Goal: Book appointment/travel/reservation

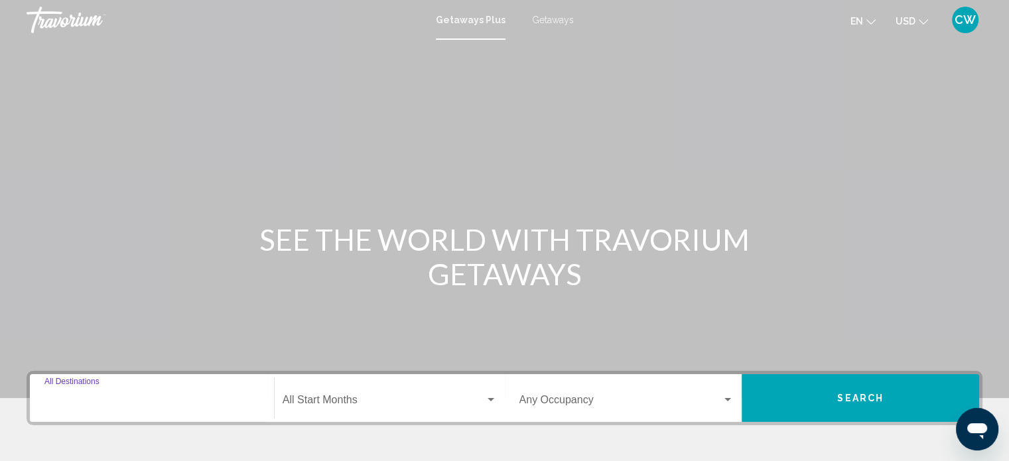
click at [185, 401] on input "Destination All Destinations" at bounding box center [151, 403] width 215 height 12
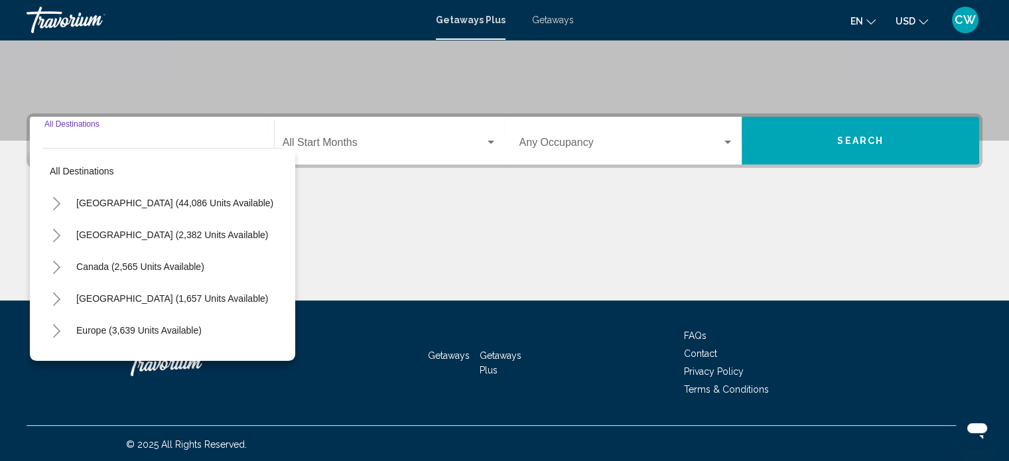
scroll to position [259, 0]
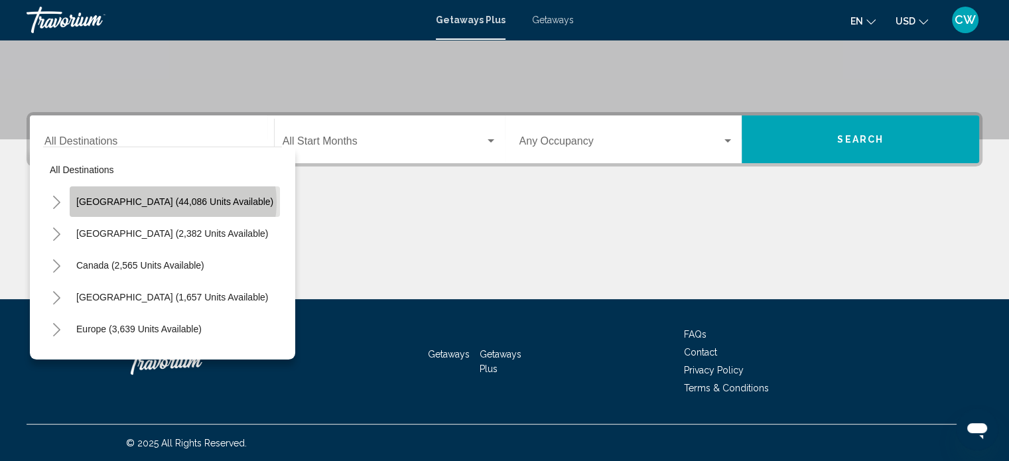
click at [172, 202] on span "[GEOGRAPHIC_DATA] (44,086 units available)" at bounding box center [174, 201] width 197 height 11
type input "**********"
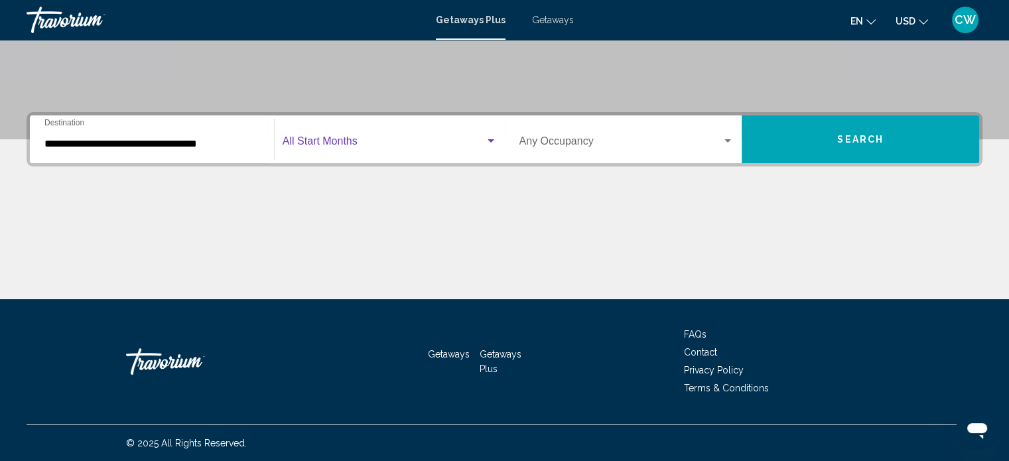
click at [486, 138] on div "Search widget" at bounding box center [491, 141] width 12 height 11
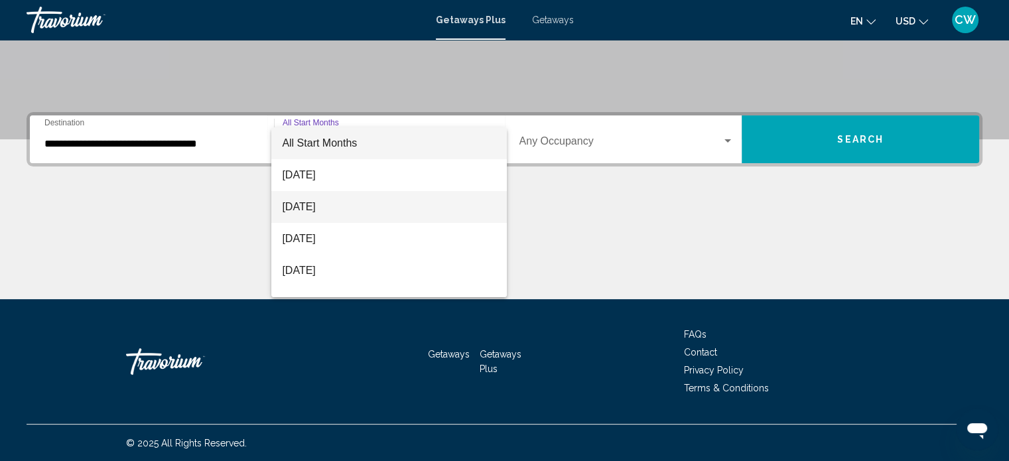
click at [337, 206] on span "[DATE]" at bounding box center [389, 207] width 214 height 32
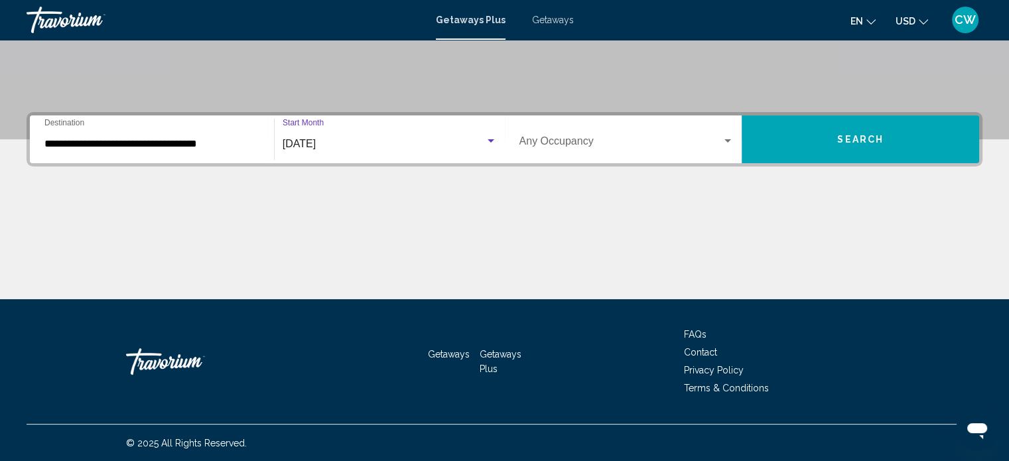
click at [508, 137] on div "Search widget" at bounding box center [728, 141] width 12 height 11
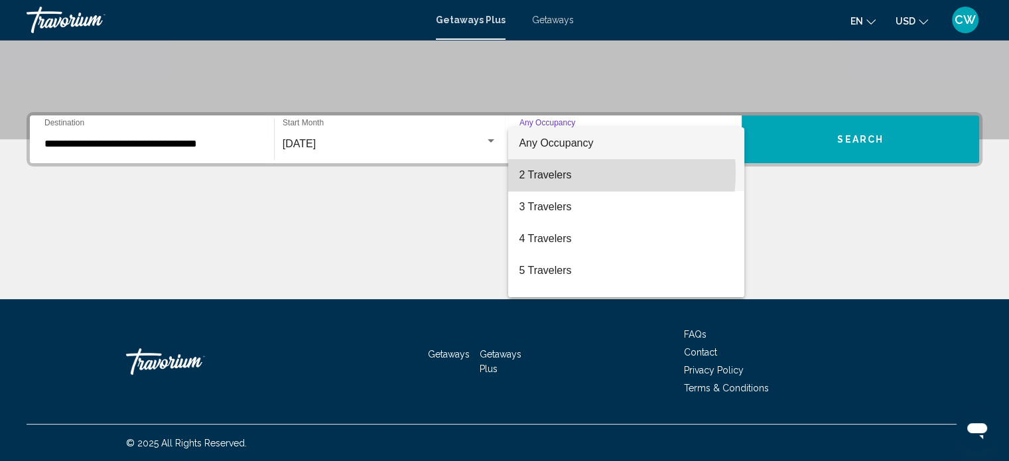
click at [508, 173] on span "2 Travelers" at bounding box center [626, 175] width 215 height 32
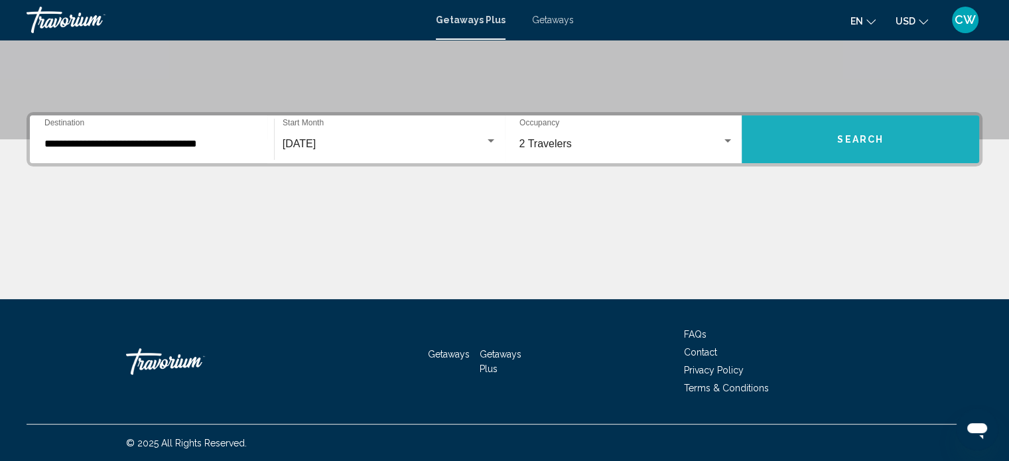
click at [508, 143] on span "Search" at bounding box center [860, 140] width 46 height 11
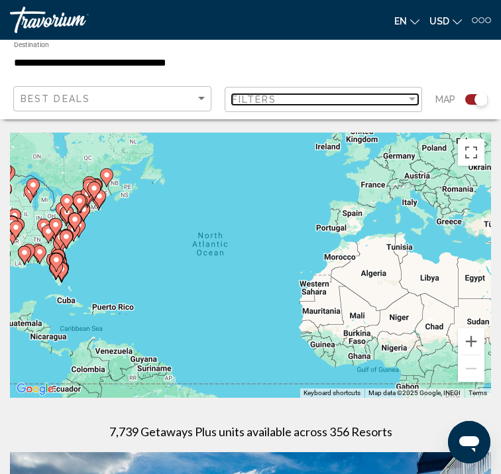
click at [407, 96] on div "Filter" at bounding box center [413, 99] width 12 height 11
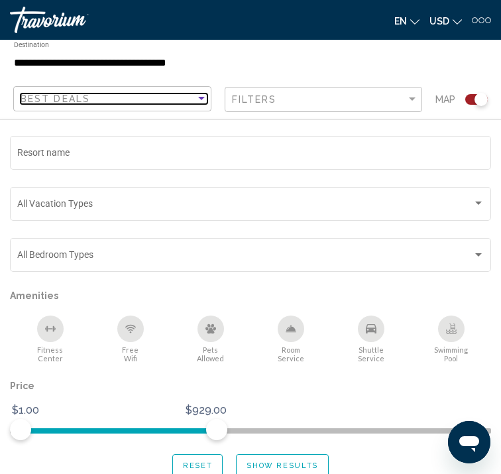
click at [198, 97] on div "Sort by" at bounding box center [201, 98] width 7 height 3
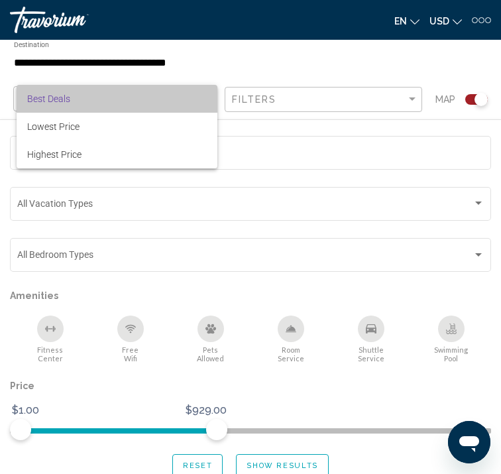
click at [198, 100] on span "Best Deals" at bounding box center [117, 99] width 180 height 28
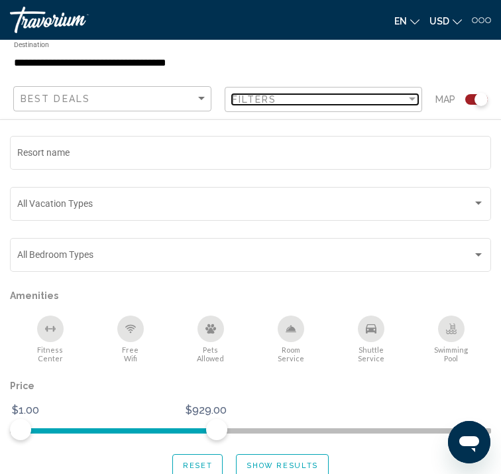
click at [407, 103] on div "Filter" at bounding box center [413, 99] width 12 height 11
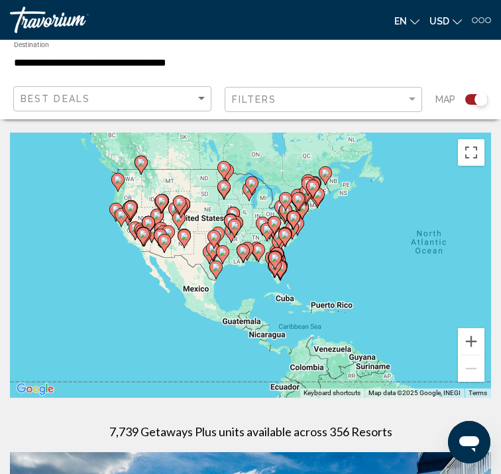
click at [115, 208] on gmp-advanced-marker "Main content" at bounding box center [121, 218] width 13 height 20
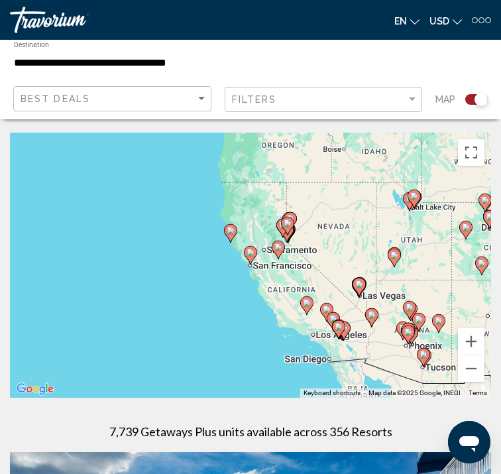
click at [339, 328] on image "Main content" at bounding box center [339, 327] width 8 height 8
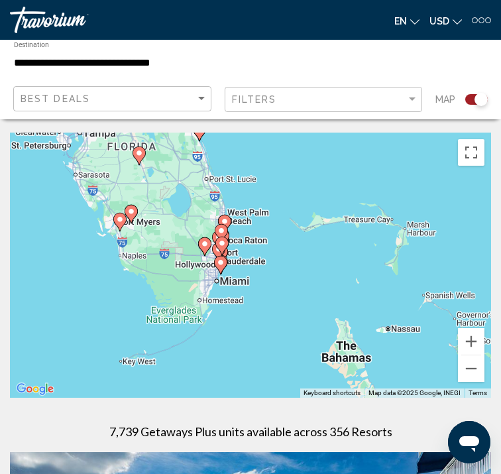
click at [222, 235] on icon "Main content" at bounding box center [222, 233] width 12 height 17
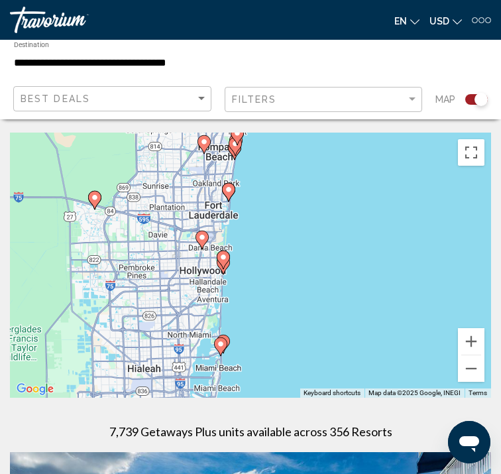
click at [357, 237] on div "To activate drag with keyboard, press Alt + Enter. Once in keyboard drag state,…" at bounding box center [251, 265] width 482 height 265
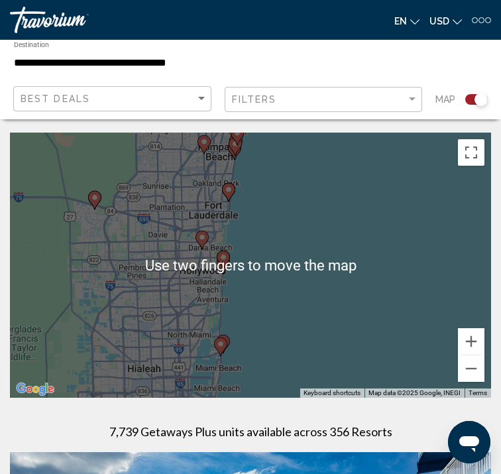
scroll to position [6, 0]
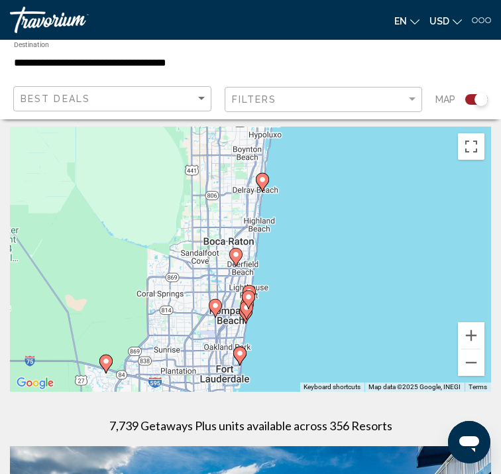
click at [263, 188] on icon "Main content" at bounding box center [263, 182] width 12 height 17
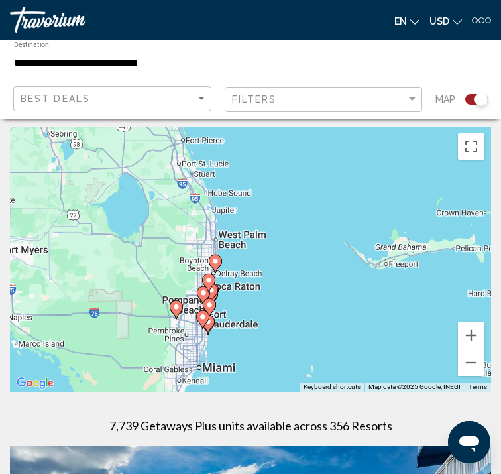
click at [215, 260] on image "Main content" at bounding box center [216, 261] width 8 height 8
type input "**********"
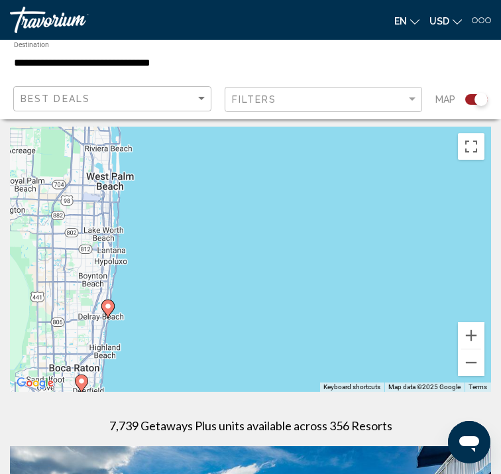
click at [111, 312] on icon "Main content" at bounding box center [107, 309] width 13 height 19
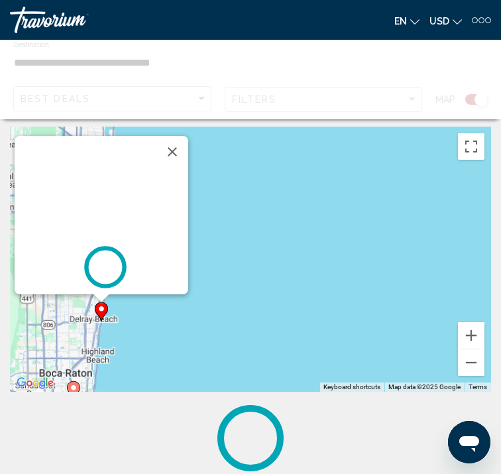
scroll to position [0, 0]
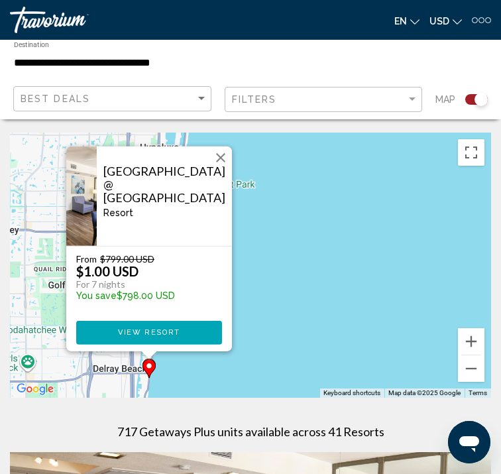
click at [180, 338] on button "View Resort" at bounding box center [149, 333] width 146 height 24
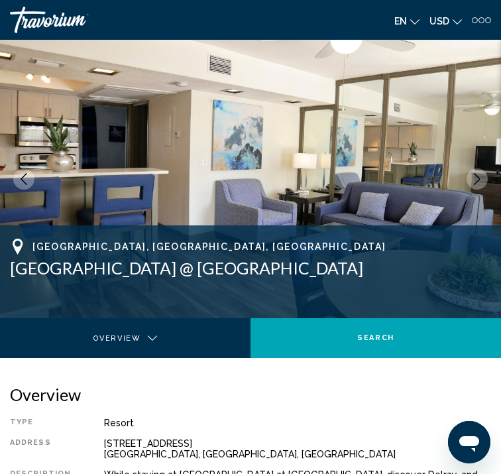
scroll to position [117, 0]
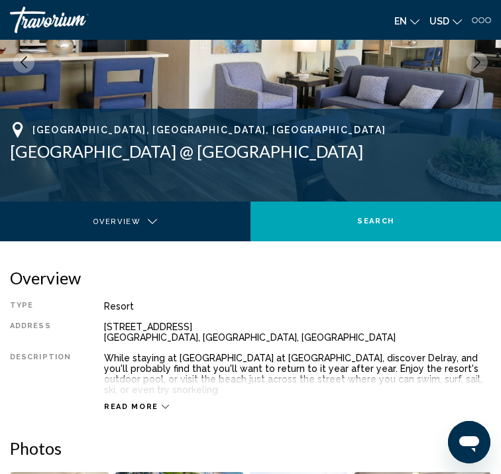
click at [472, 68] on icon "Next image" at bounding box center [478, 62] width 12 height 12
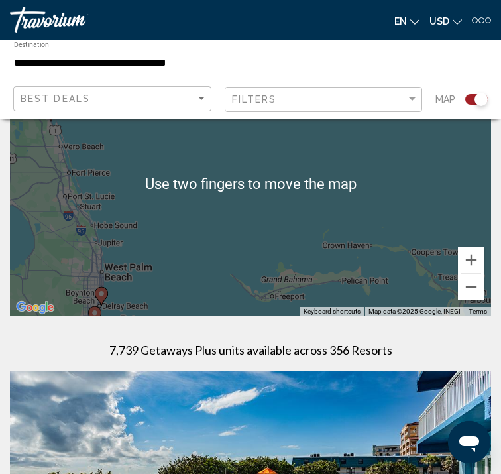
scroll to position [81, 0]
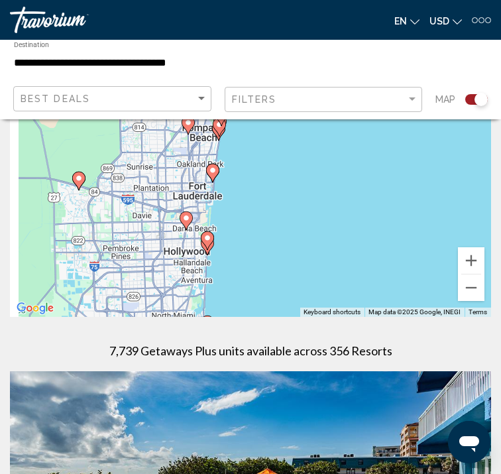
click at [202, 248] on gmp-advanced-marker "Main content" at bounding box center [207, 241] width 13 height 20
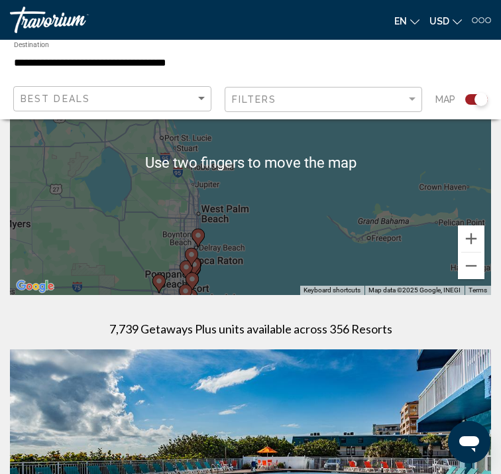
scroll to position [101, 0]
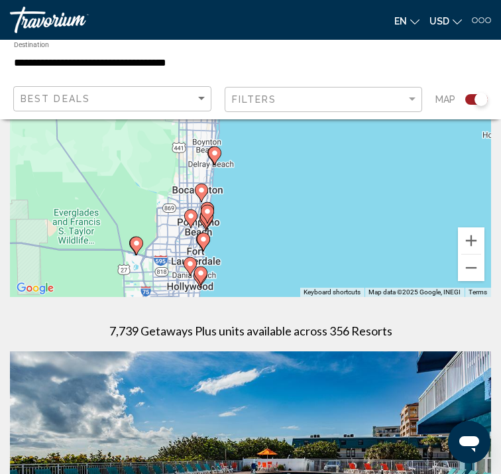
click at [209, 215] on icon "Main content" at bounding box center [208, 214] width 12 height 17
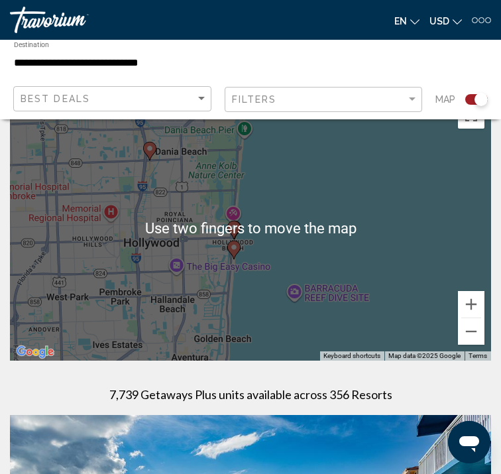
scroll to position [34, 0]
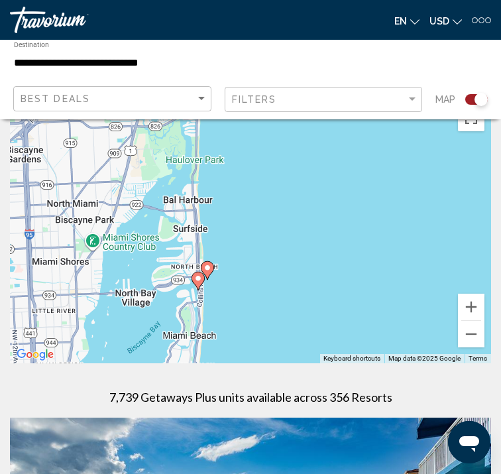
click at [207, 267] on image "Main content" at bounding box center [208, 268] width 8 height 8
type input "**********"
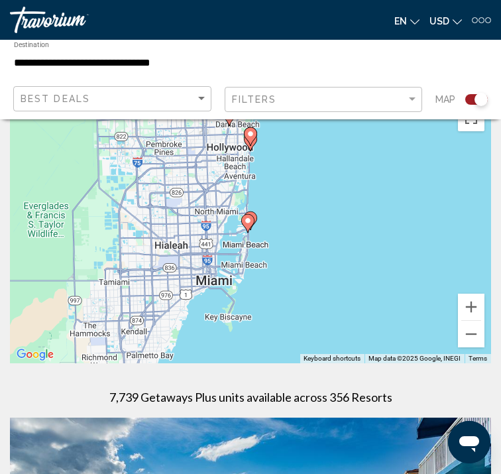
click at [249, 230] on icon "Main content" at bounding box center [247, 223] width 13 height 19
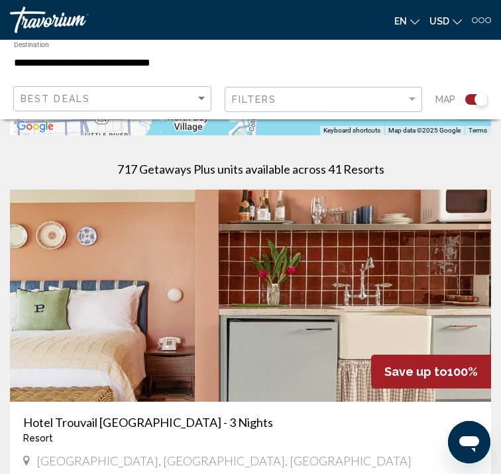
scroll to position [267, 0]
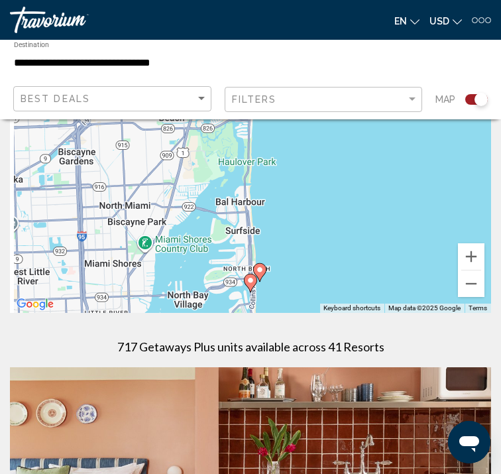
click at [260, 269] on div "To activate drag with keyboard, press Alt + Enter. Once in keyboard drag state,…" at bounding box center [251, 180] width 482 height 265
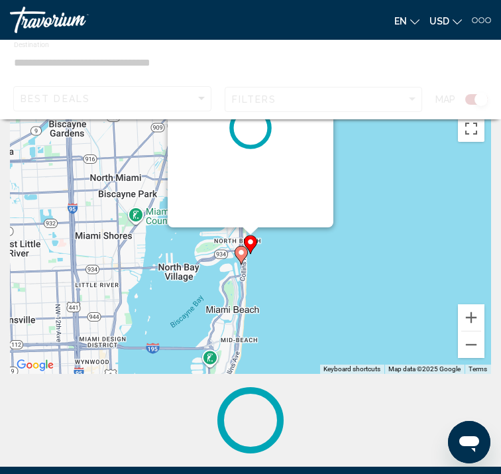
scroll to position [0, 0]
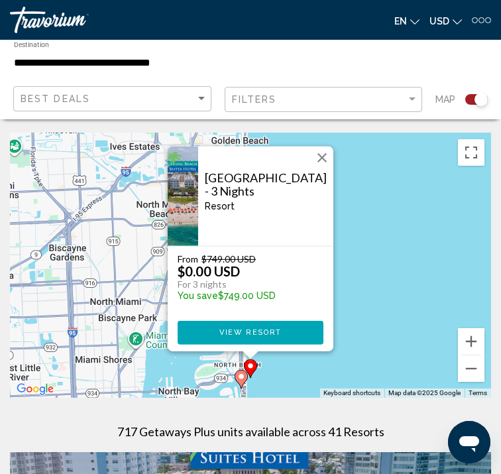
click at [279, 336] on span "View Resort" at bounding box center [251, 332] width 62 height 9
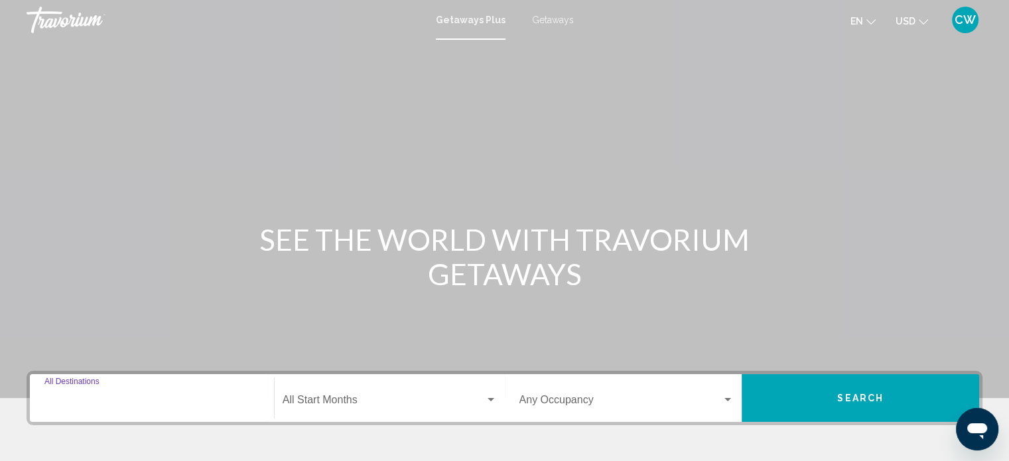
click at [162, 404] on input "Destination All Destinations" at bounding box center [151, 403] width 215 height 12
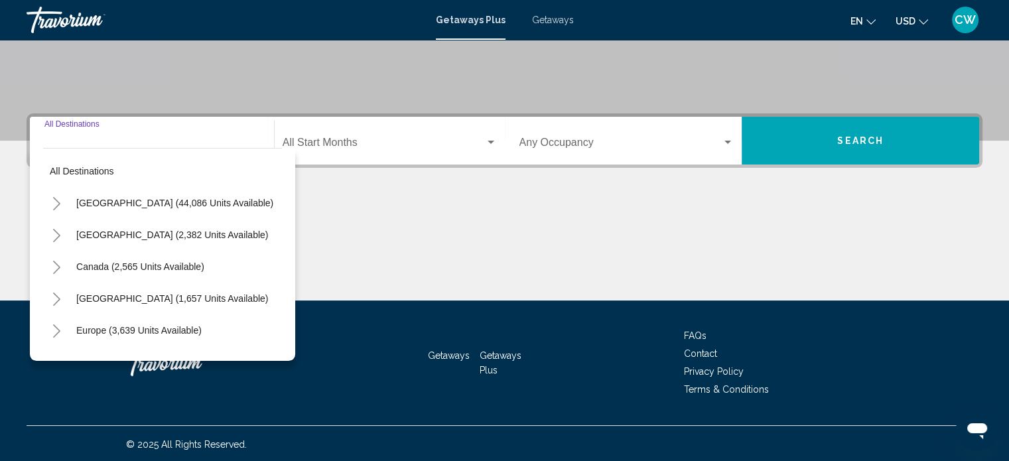
scroll to position [259, 0]
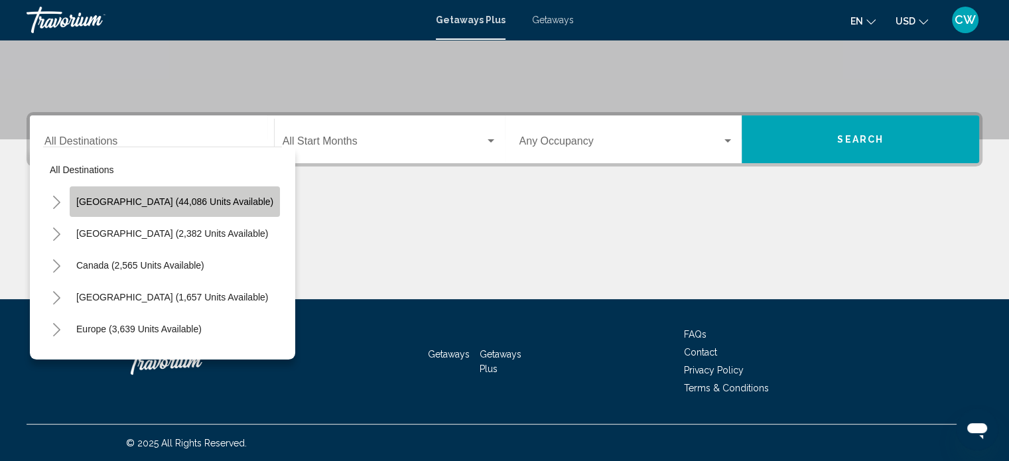
click at [191, 210] on button "[GEOGRAPHIC_DATA] (44,086 units available)" at bounding box center [175, 201] width 210 height 31
type input "**********"
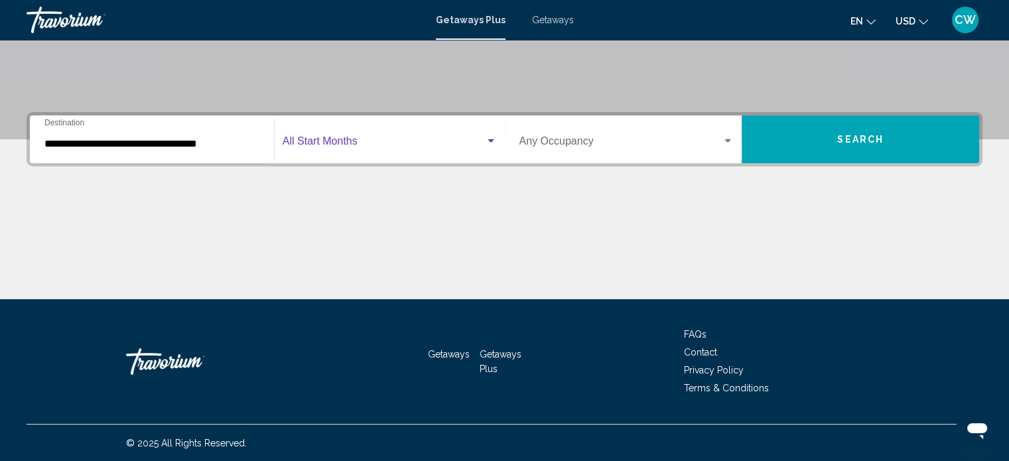
click at [485, 141] on div "Search widget" at bounding box center [491, 141] width 12 height 11
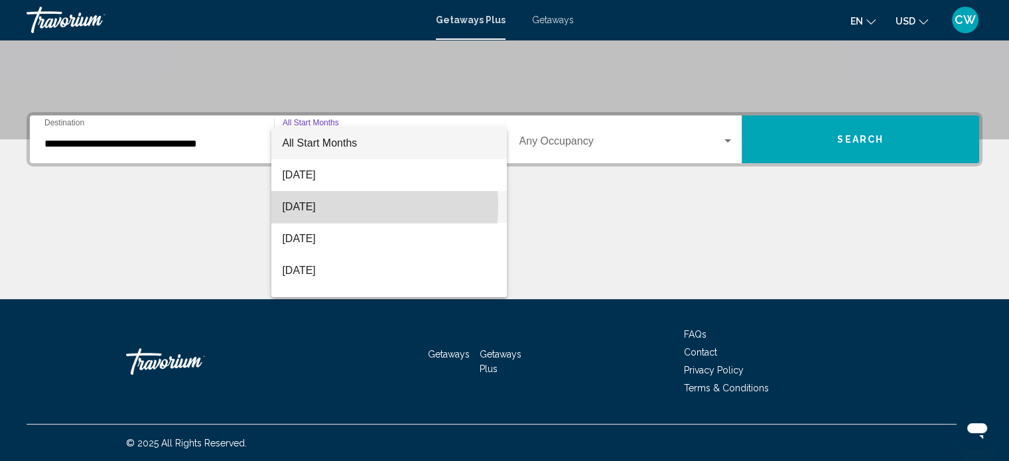
click at [344, 206] on span "[DATE]" at bounding box center [389, 207] width 214 height 32
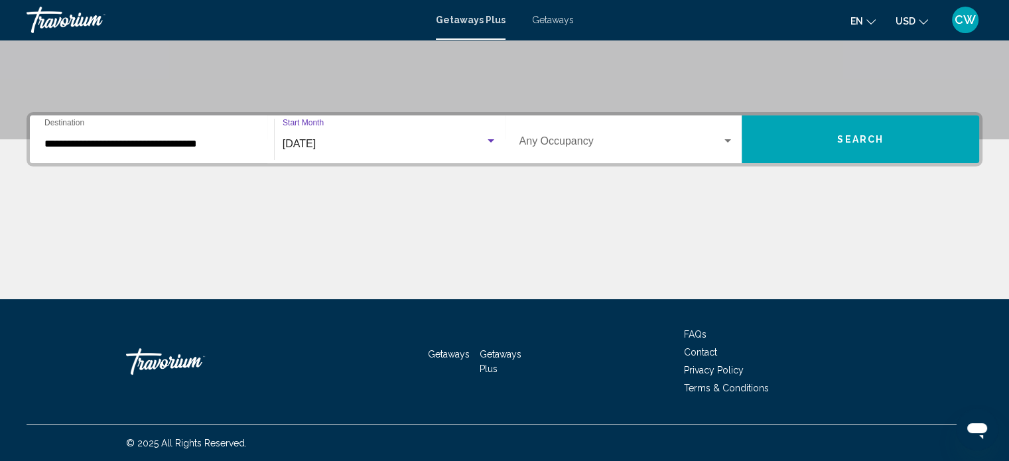
click at [726, 142] on div "Search widget" at bounding box center [728, 141] width 12 height 11
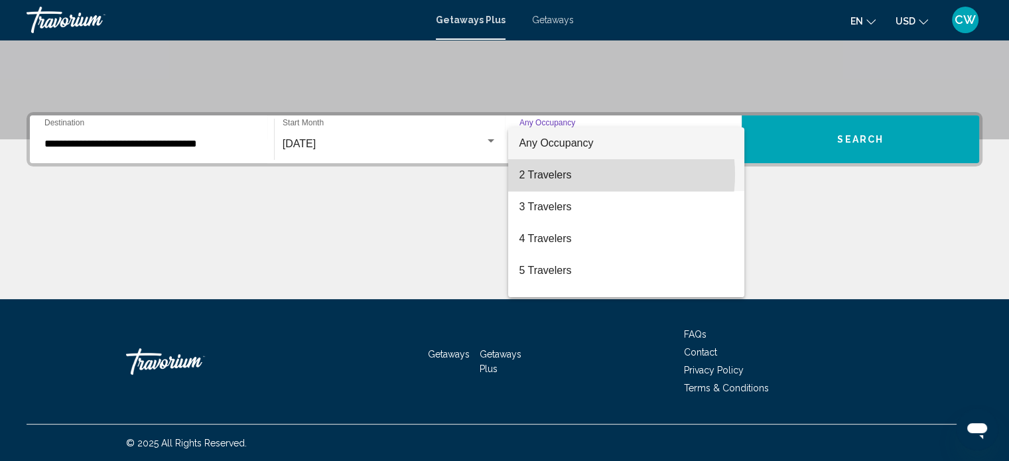
click at [581, 174] on span "2 Travelers" at bounding box center [626, 175] width 215 height 32
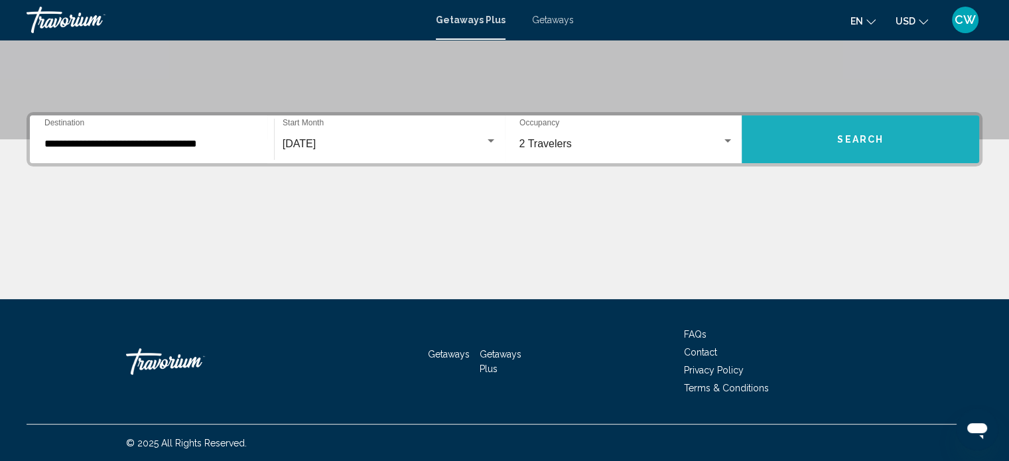
click at [865, 140] on span "Search" at bounding box center [860, 140] width 46 height 11
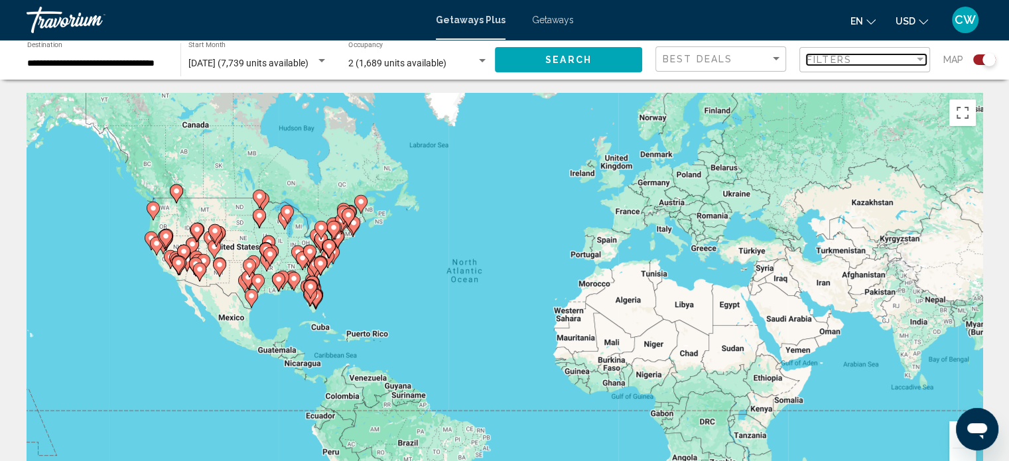
click at [915, 58] on div "Filter" at bounding box center [920, 59] width 12 height 11
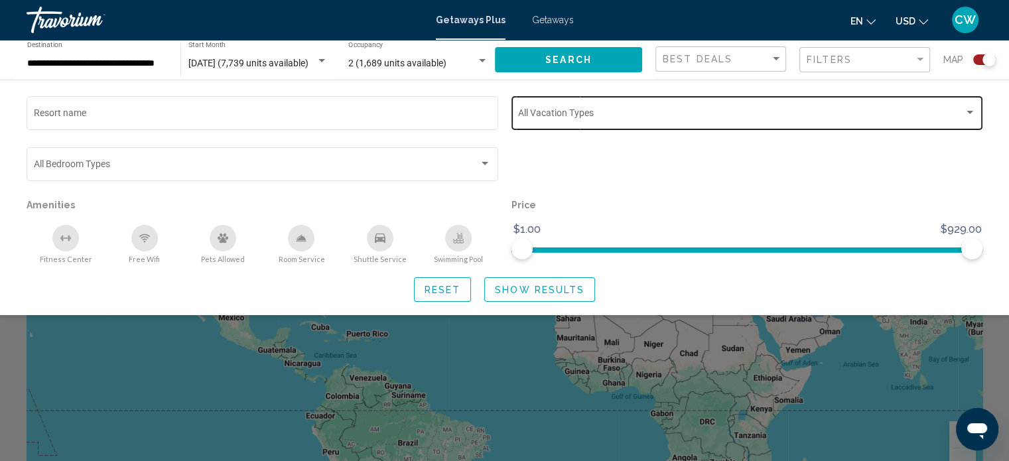
click at [962, 111] on span "Search widget" at bounding box center [741, 115] width 446 height 11
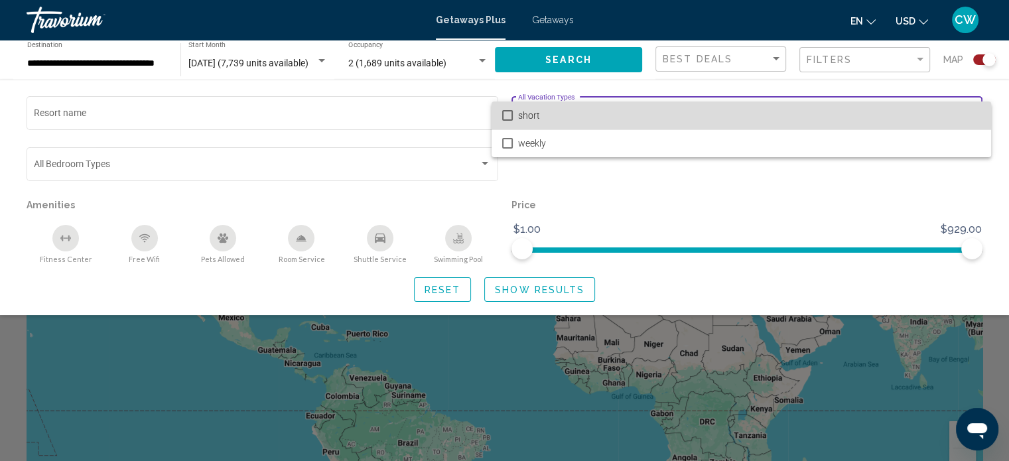
click at [509, 114] on mat-pseudo-checkbox at bounding box center [507, 115] width 11 height 11
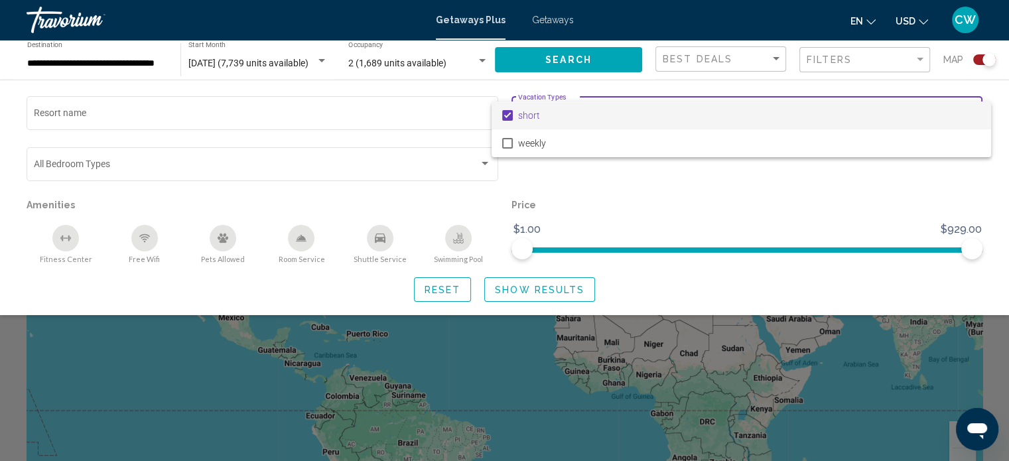
click at [485, 164] on div at bounding box center [504, 230] width 1009 height 461
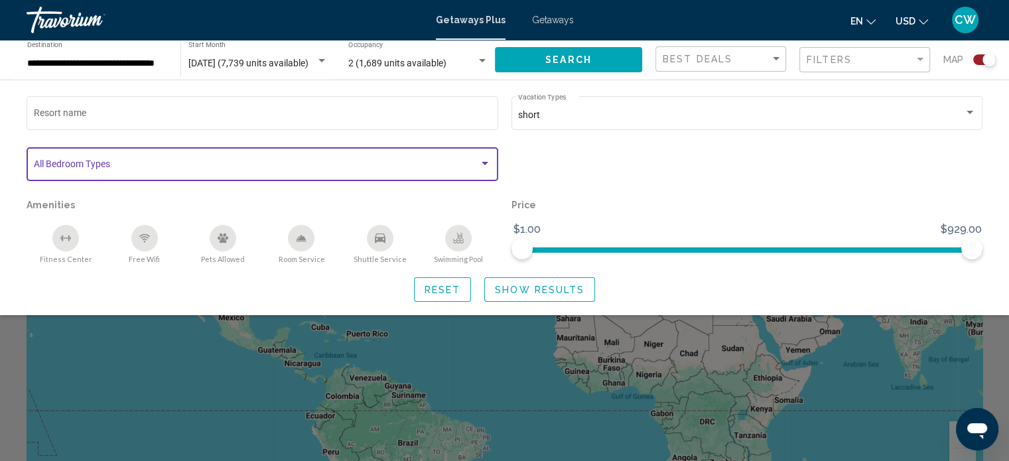
click at [484, 164] on div "Search widget" at bounding box center [485, 163] width 7 height 3
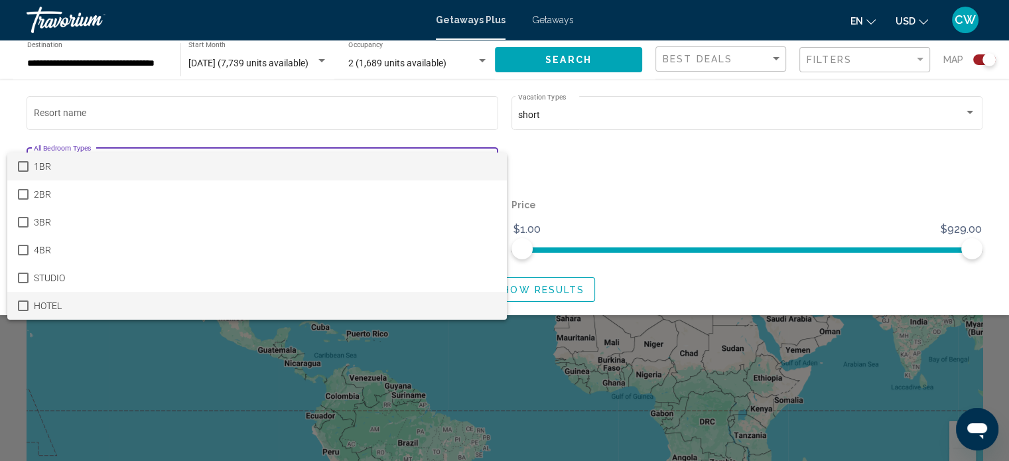
click at [19, 304] on mat-pseudo-checkbox at bounding box center [23, 305] width 11 height 11
click at [23, 162] on mat-pseudo-checkbox at bounding box center [23, 166] width 11 height 11
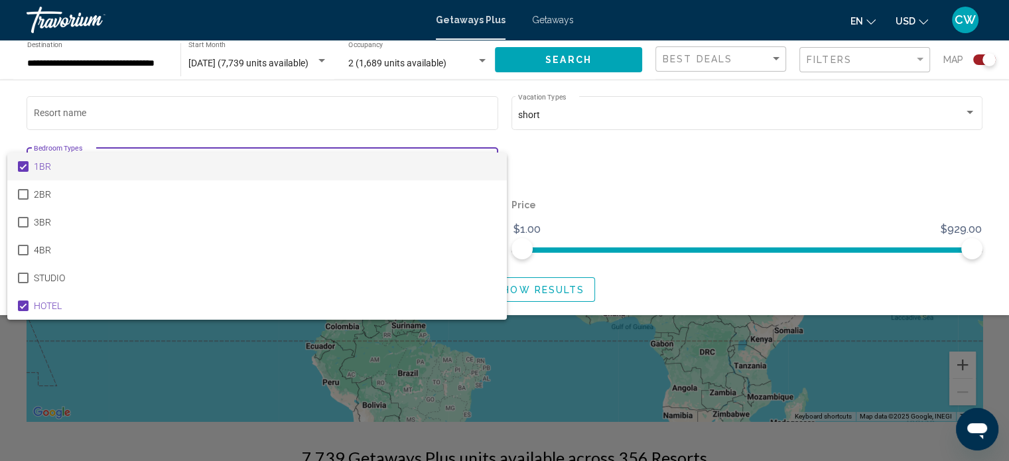
scroll to position [16, 0]
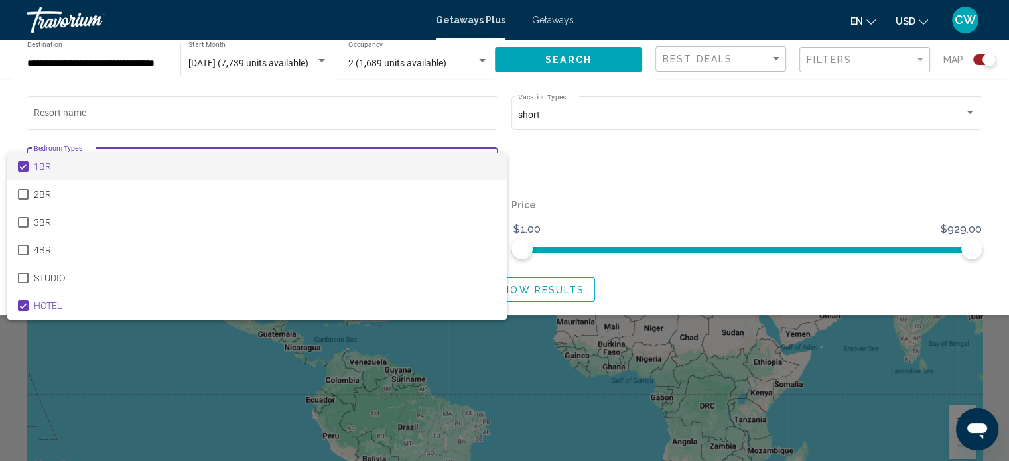
click at [756, 154] on div at bounding box center [504, 230] width 1009 height 461
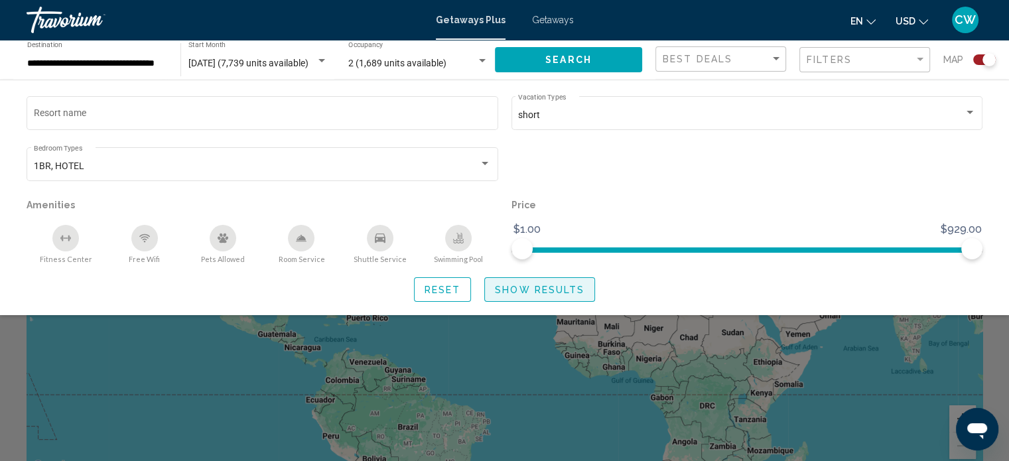
click at [523, 293] on span "Show Results" at bounding box center [540, 290] width 90 height 11
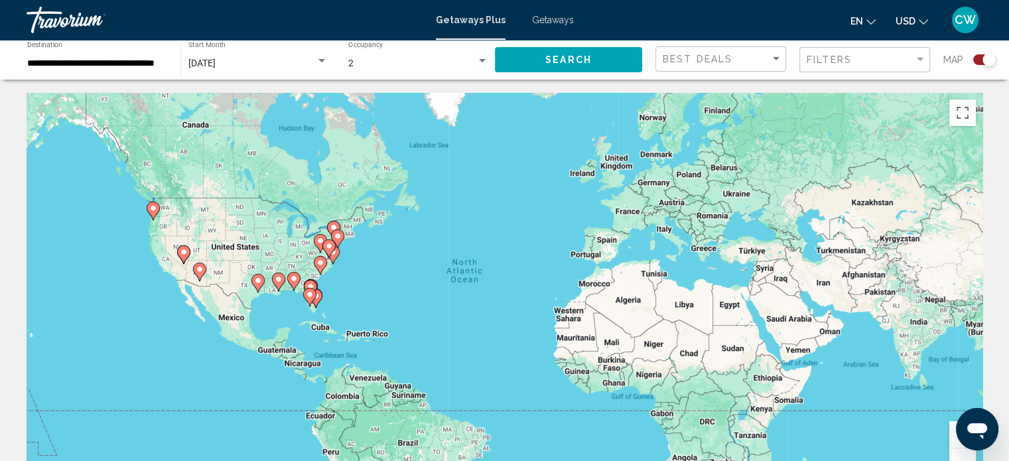
click at [309, 297] on image "Main content" at bounding box center [310, 294] width 8 height 8
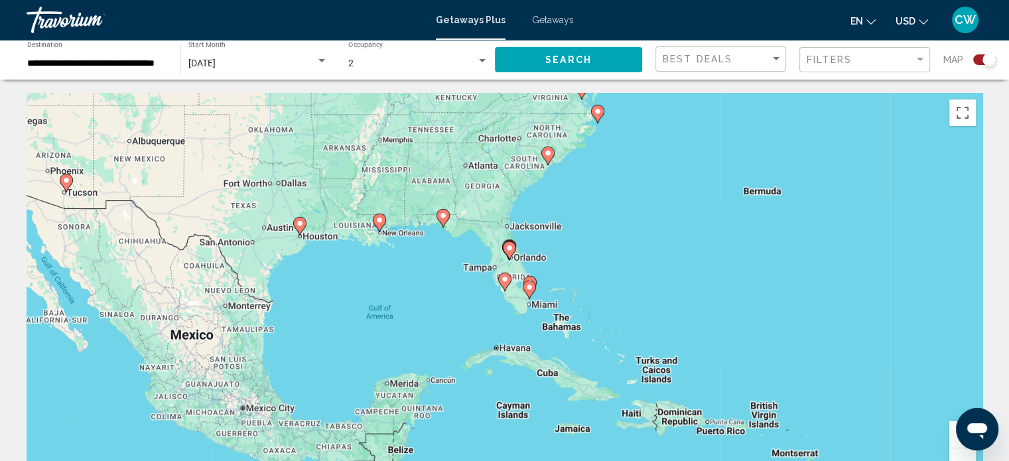
click at [533, 287] on icon "Main content" at bounding box center [529, 289] width 12 height 17
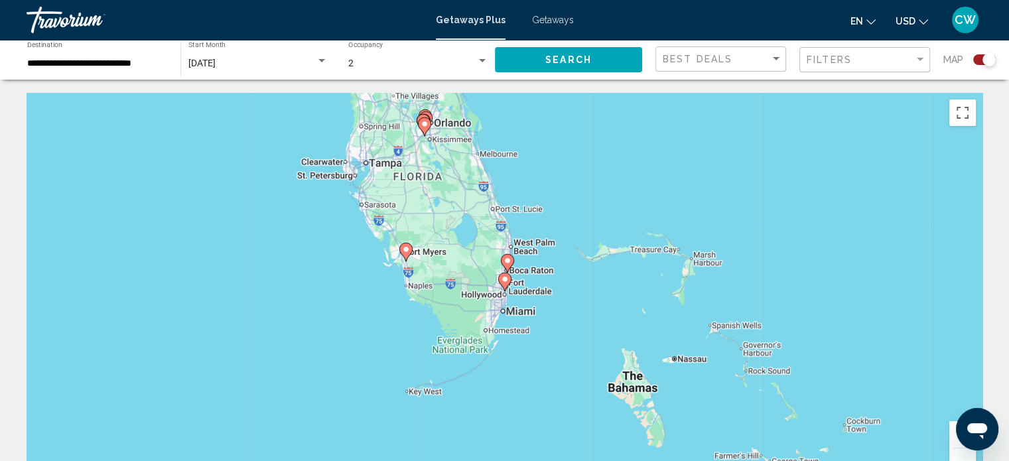
click at [507, 283] on image "Main content" at bounding box center [505, 279] width 8 height 8
type input "**********"
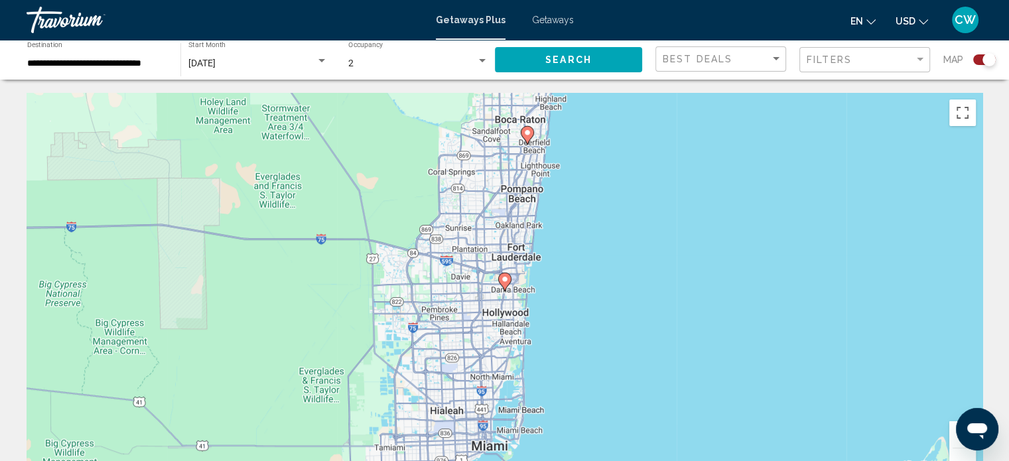
click at [507, 281] on image "Main content" at bounding box center [505, 279] width 8 height 8
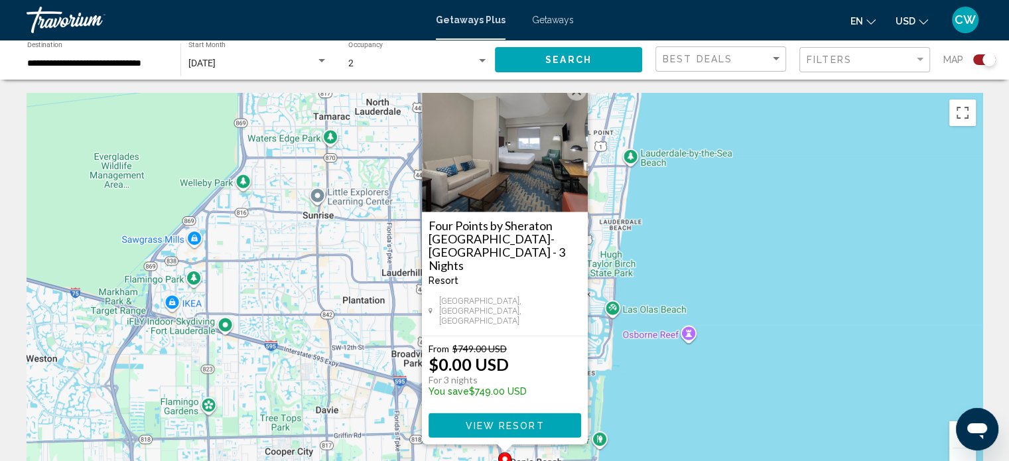
click at [503, 423] on span "View Resort" at bounding box center [504, 425] width 79 height 11
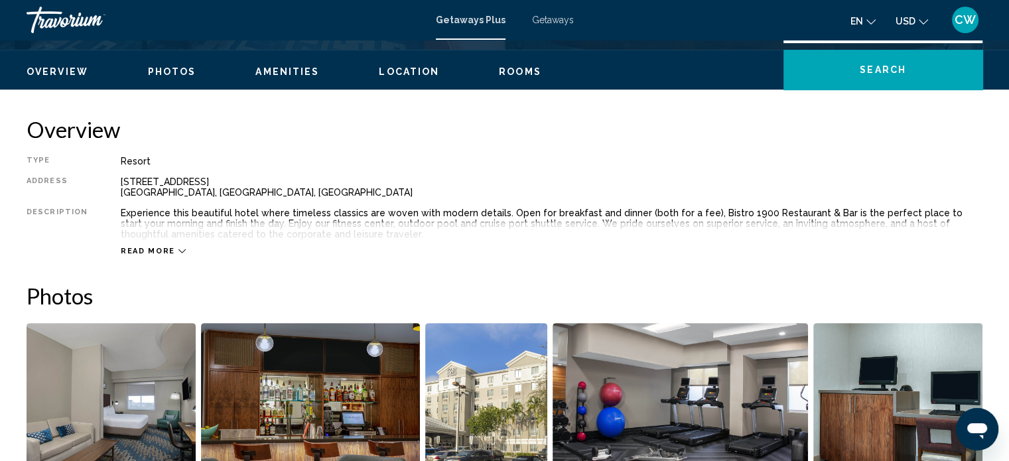
scroll to position [397, 0]
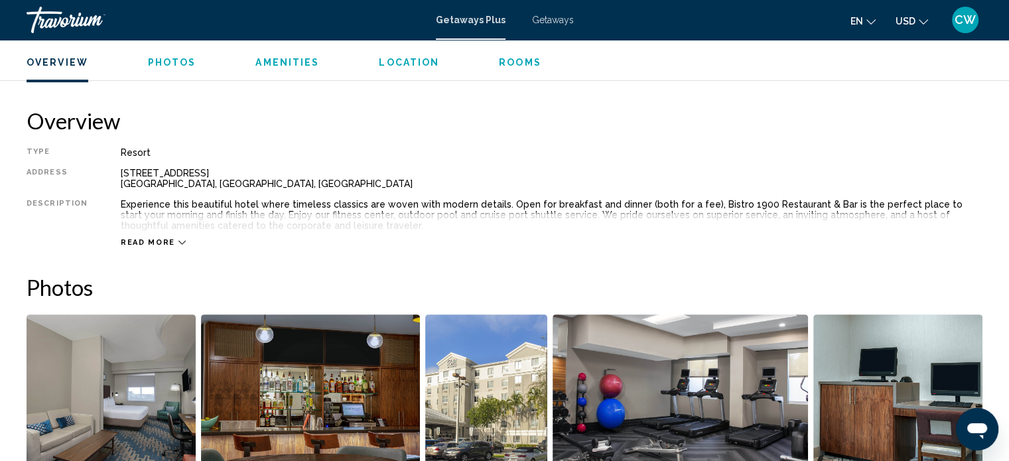
click at [178, 239] on icon "Main content" at bounding box center [181, 242] width 7 height 7
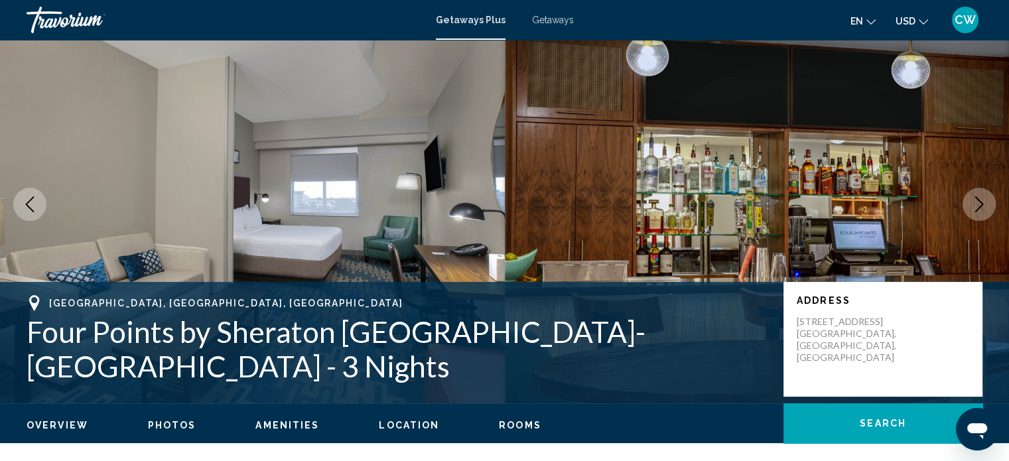
scroll to position [0, 0]
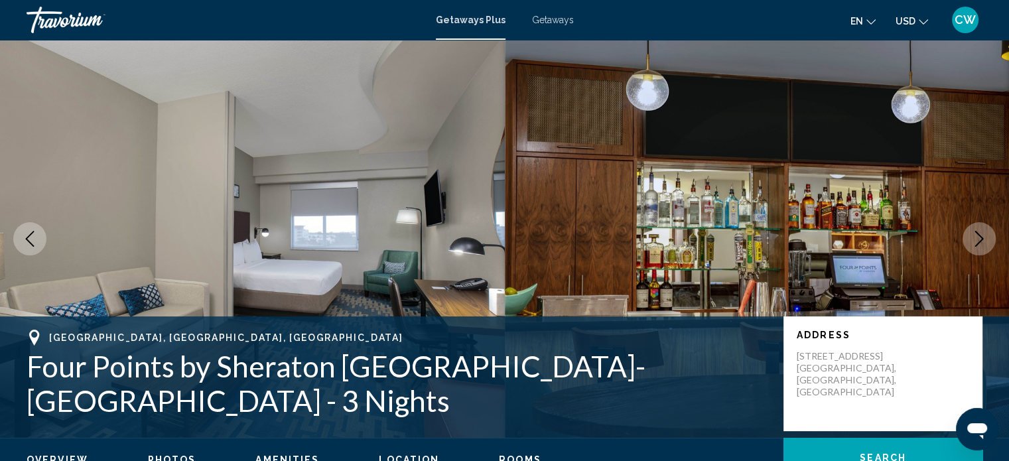
click at [545, 21] on span "Getaways" at bounding box center [553, 20] width 42 height 11
